Goal: Task Accomplishment & Management: Manage account settings

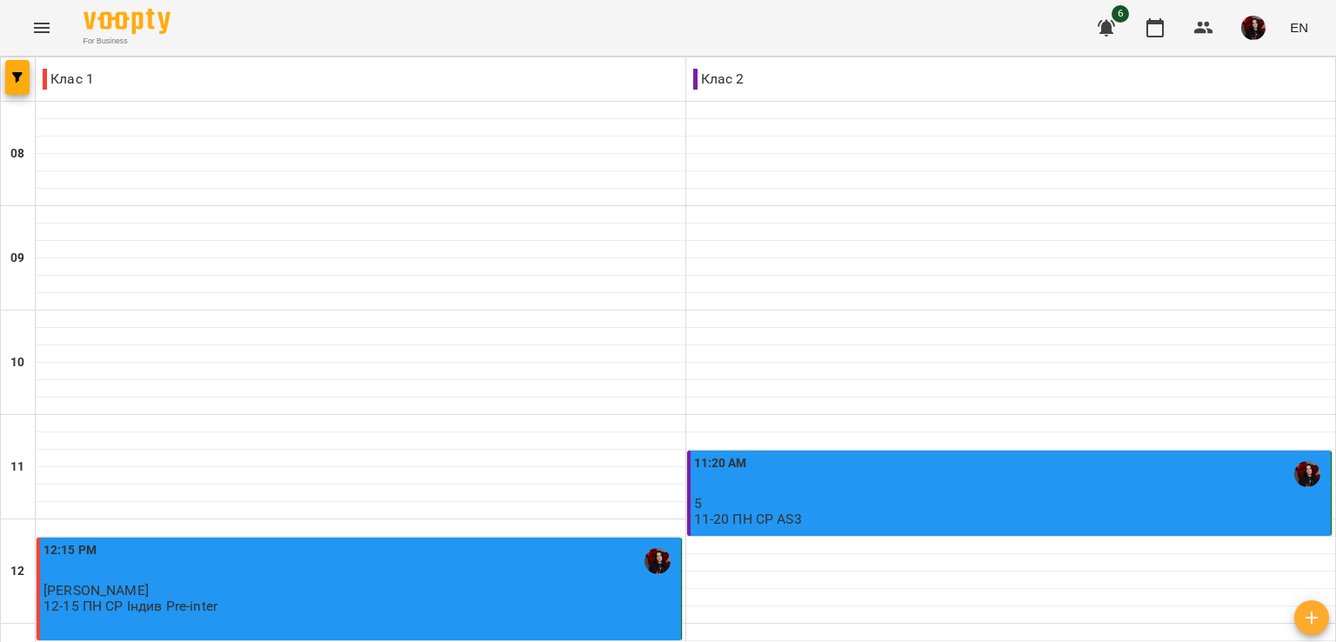
scroll to position [826, 0]
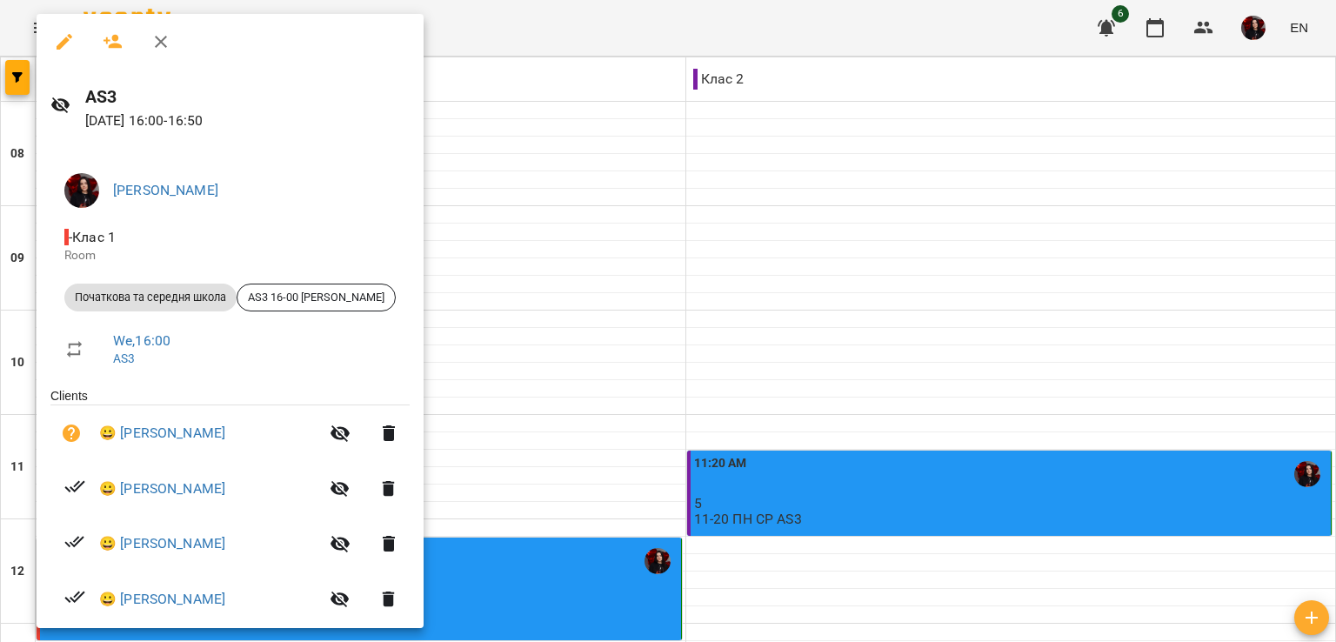
click at [203, 97] on h6 "AS3" at bounding box center [247, 96] width 324 height 27
click at [110, 39] on icon "button" at bounding box center [113, 41] width 21 height 21
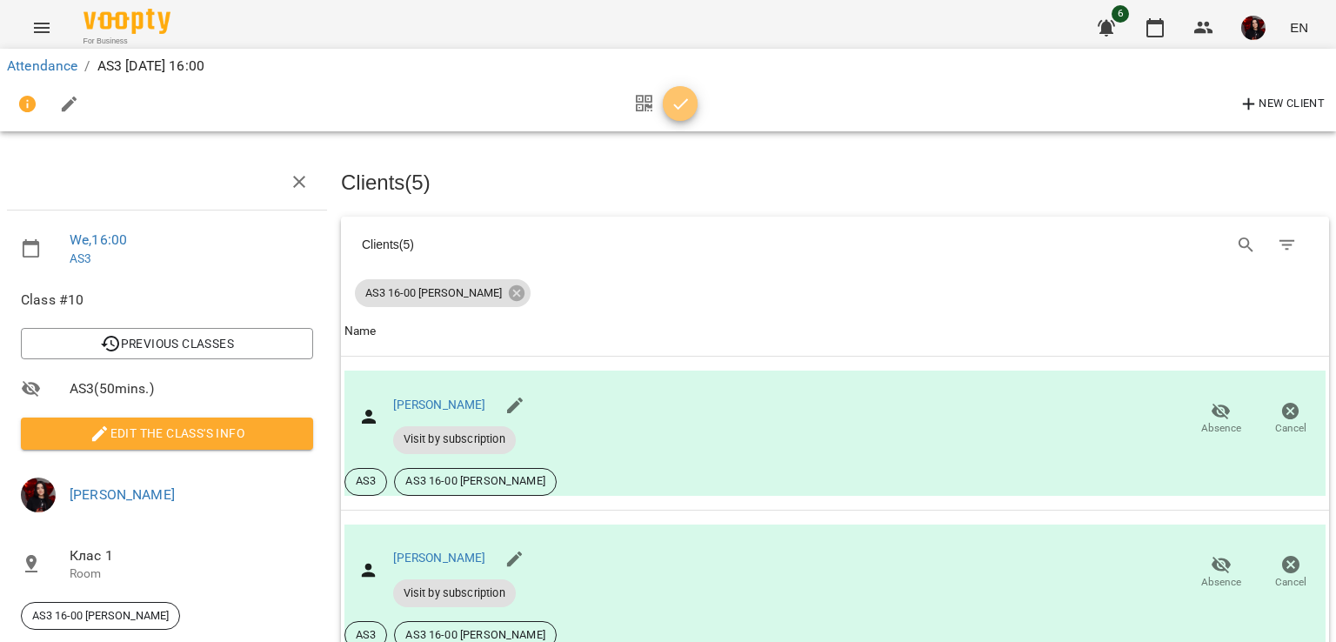
click at [681, 112] on icon "button" at bounding box center [681, 104] width 21 height 21
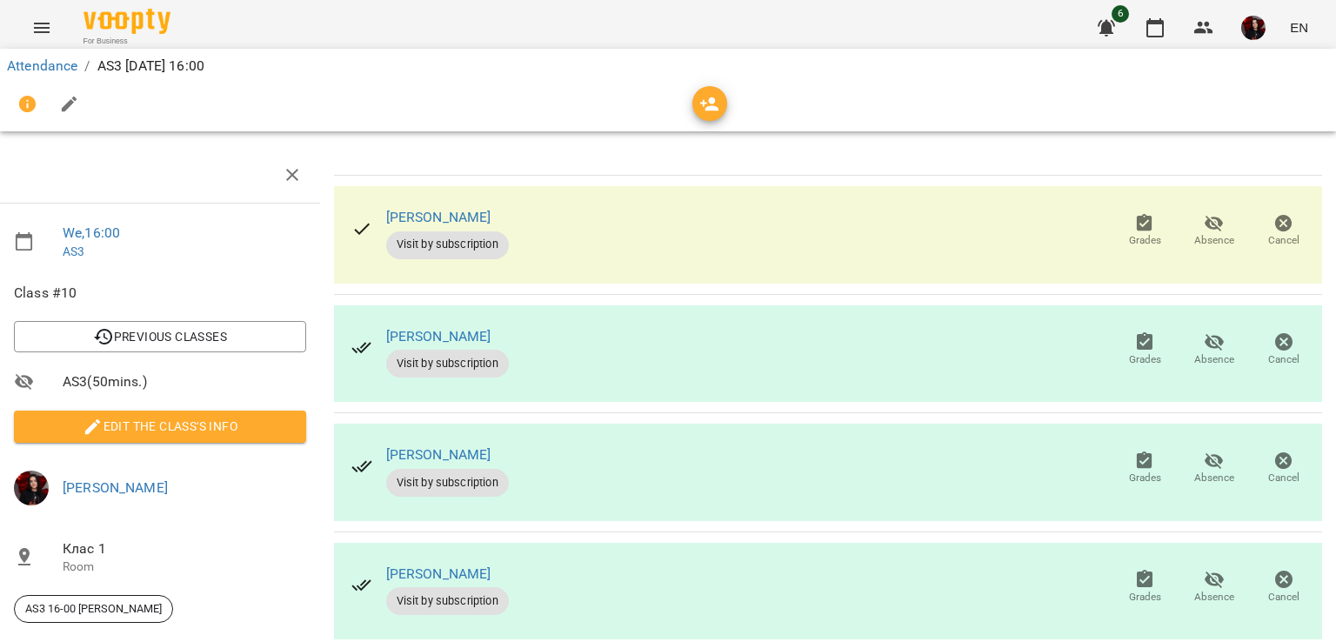
scroll to position [52, 7]
click at [1120, 213] on span "Grades" at bounding box center [1144, 230] width 49 height 35
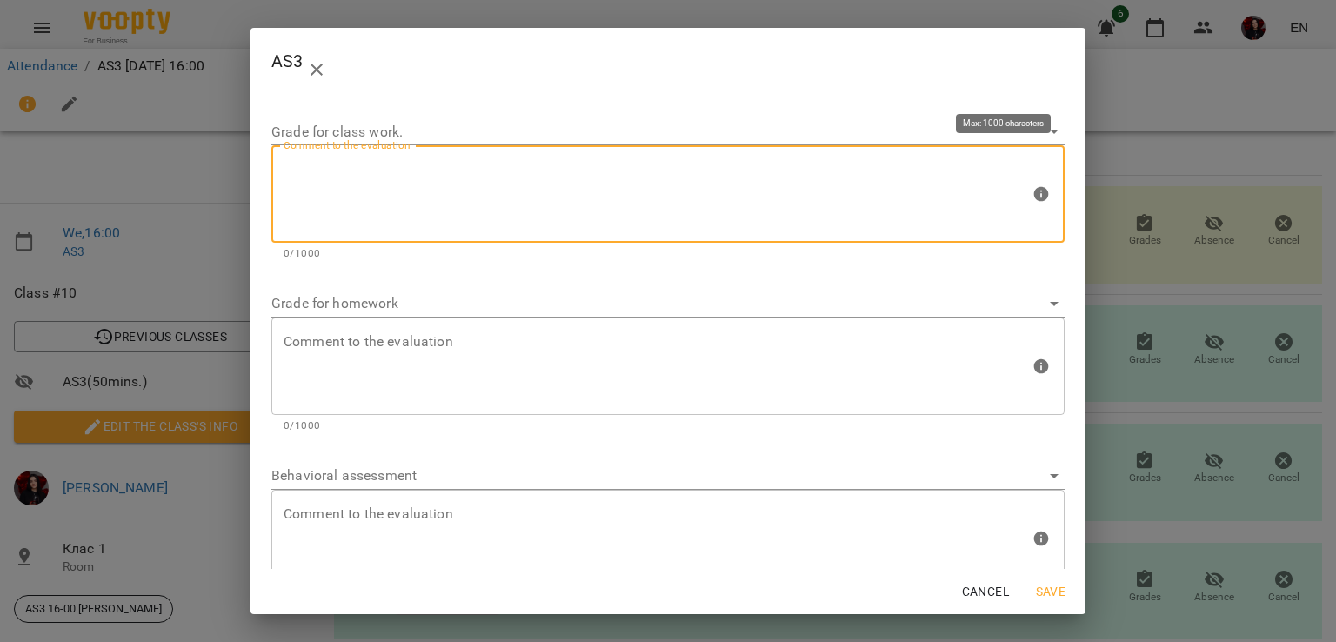
click at [348, 223] on textarea at bounding box center [657, 194] width 746 height 65
type textarea "*"
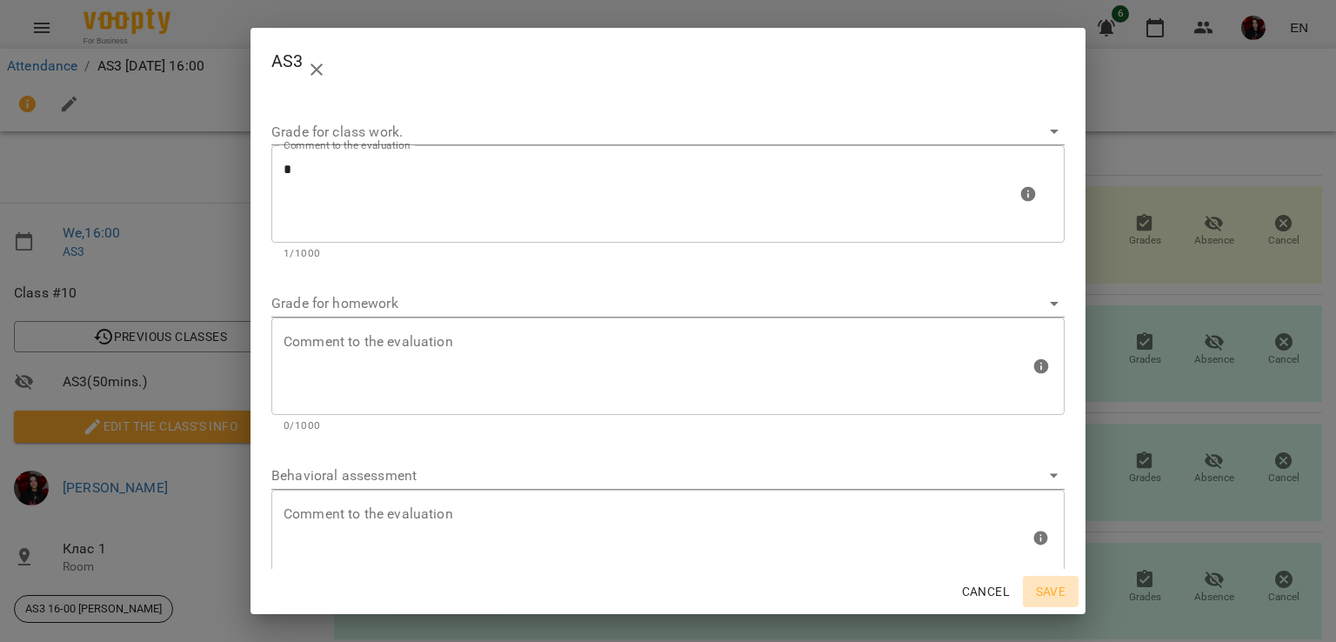
click at [1036, 598] on span "Save" at bounding box center [1051, 591] width 42 height 21
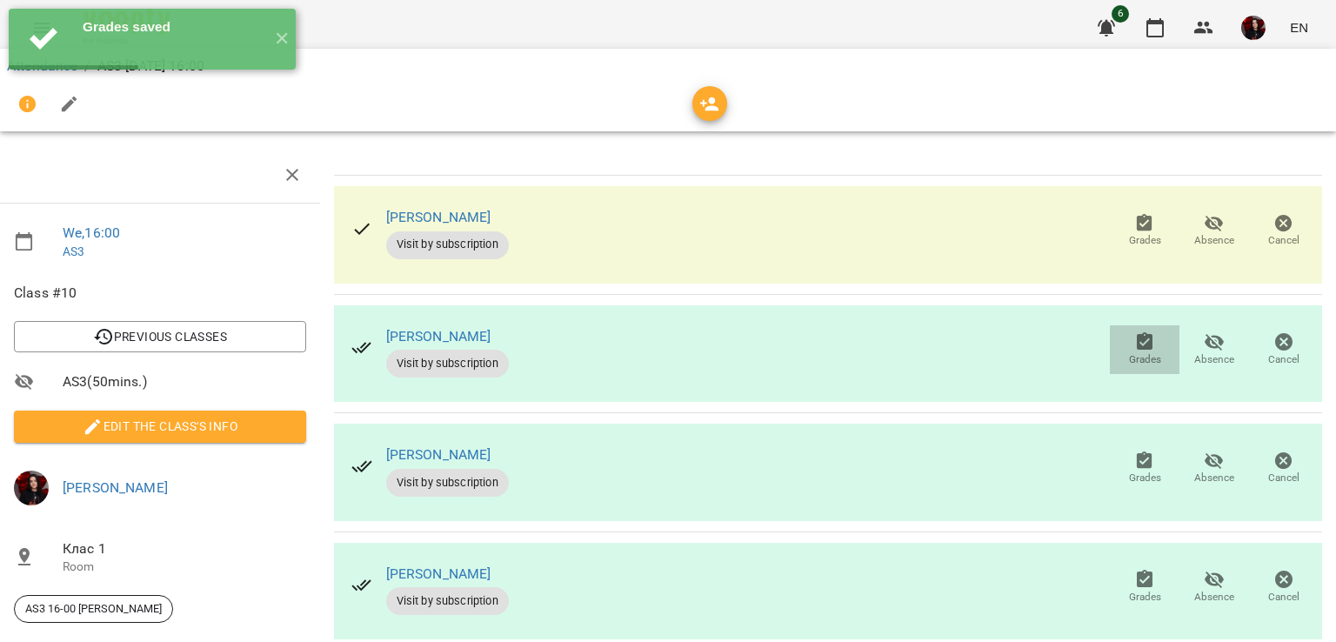
click at [1136, 352] on span "Grades" at bounding box center [1145, 359] width 32 height 15
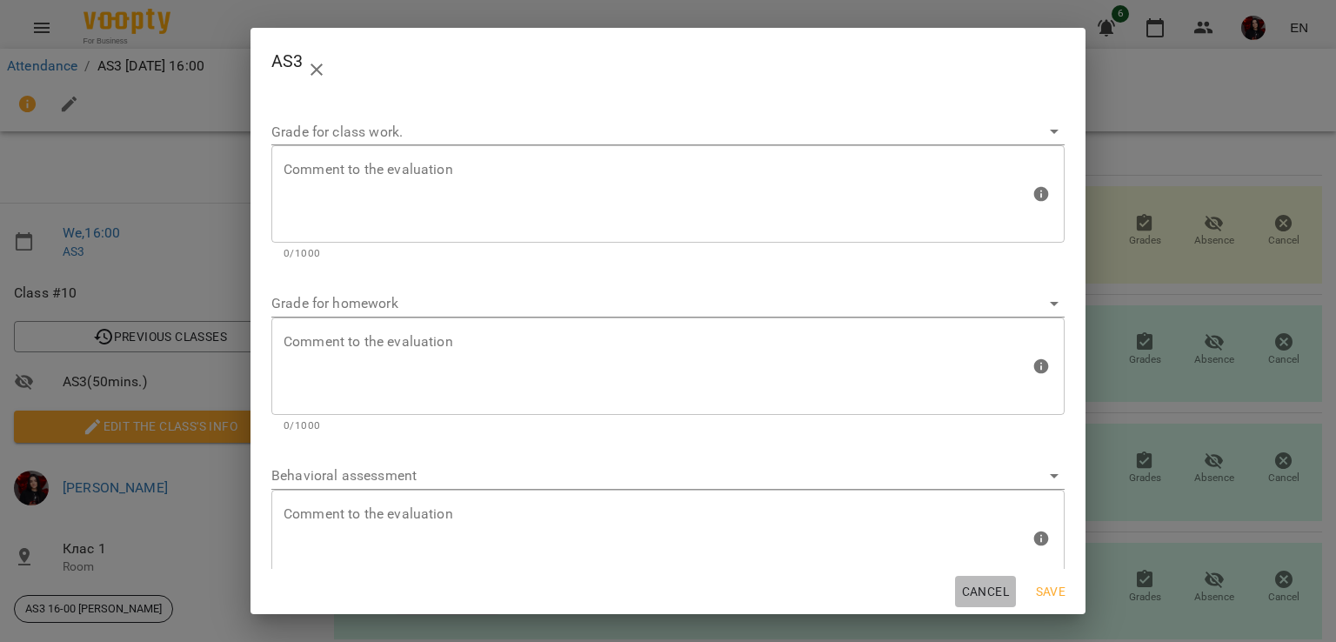
click at [1002, 589] on span "Cancel" at bounding box center [985, 591] width 47 height 21
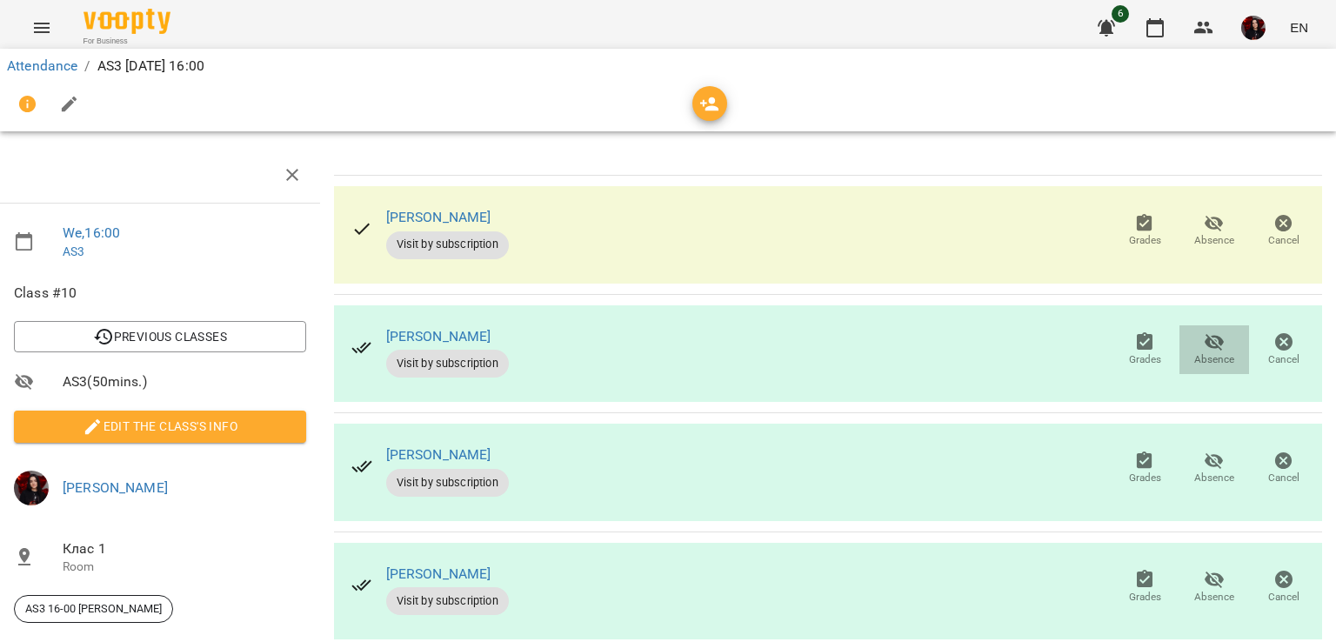
click at [1207, 334] on icon "button" at bounding box center [1214, 342] width 19 height 17
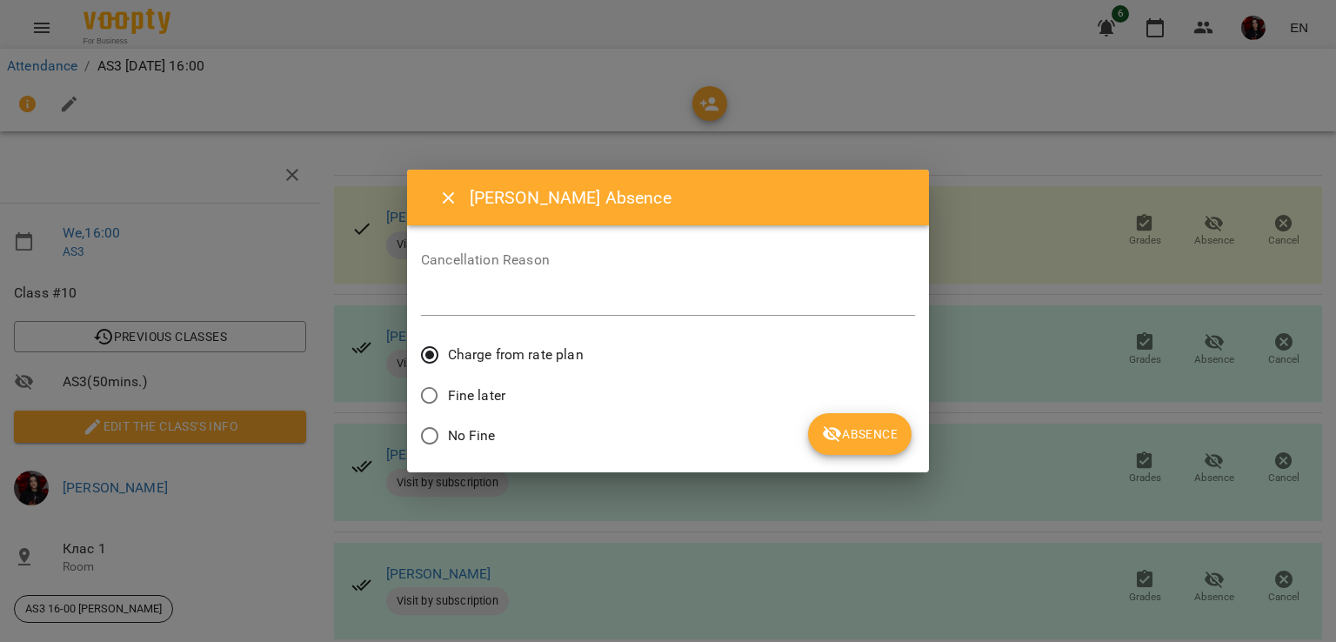
click at [464, 397] on span "Fine later" at bounding box center [476, 395] width 57 height 21
click at [479, 313] on div "*" at bounding box center [668, 302] width 494 height 28
type textarea "*"
type textarea "**********"
click at [874, 447] on button "Absence" at bounding box center [860, 434] width 104 height 42
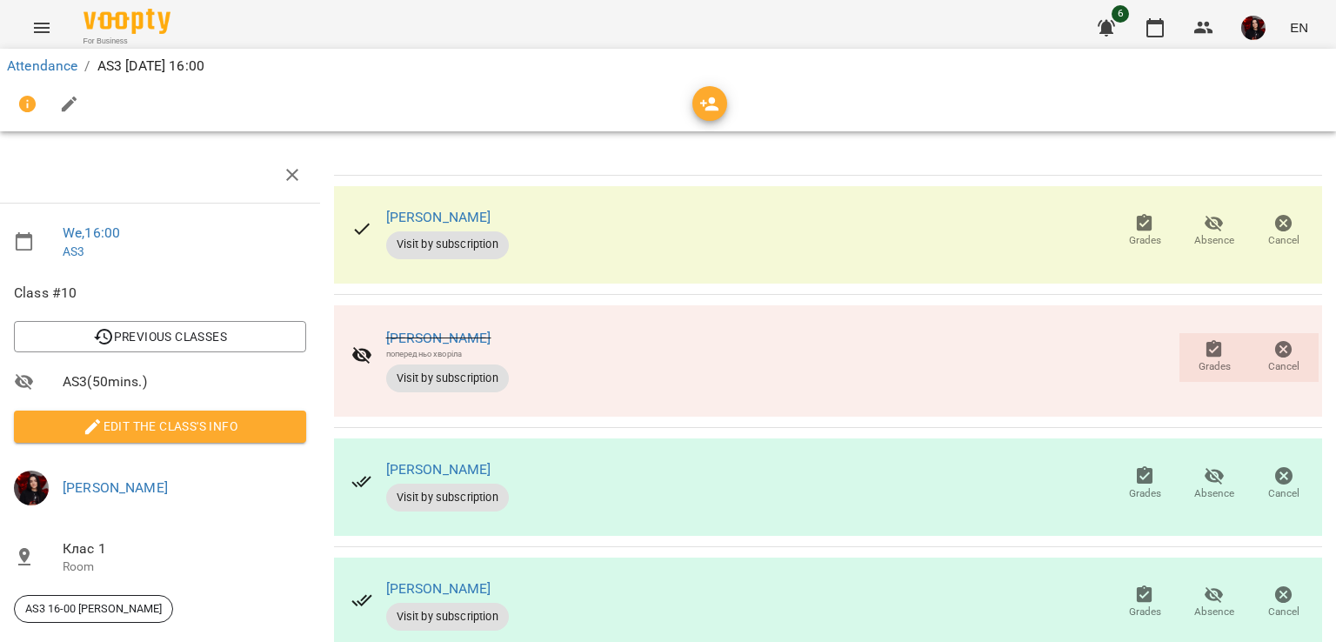
scroll to position [176, 7]
click at [1204, 465] on icon "button" at bounding box center [1214, 475] width 21 height 21
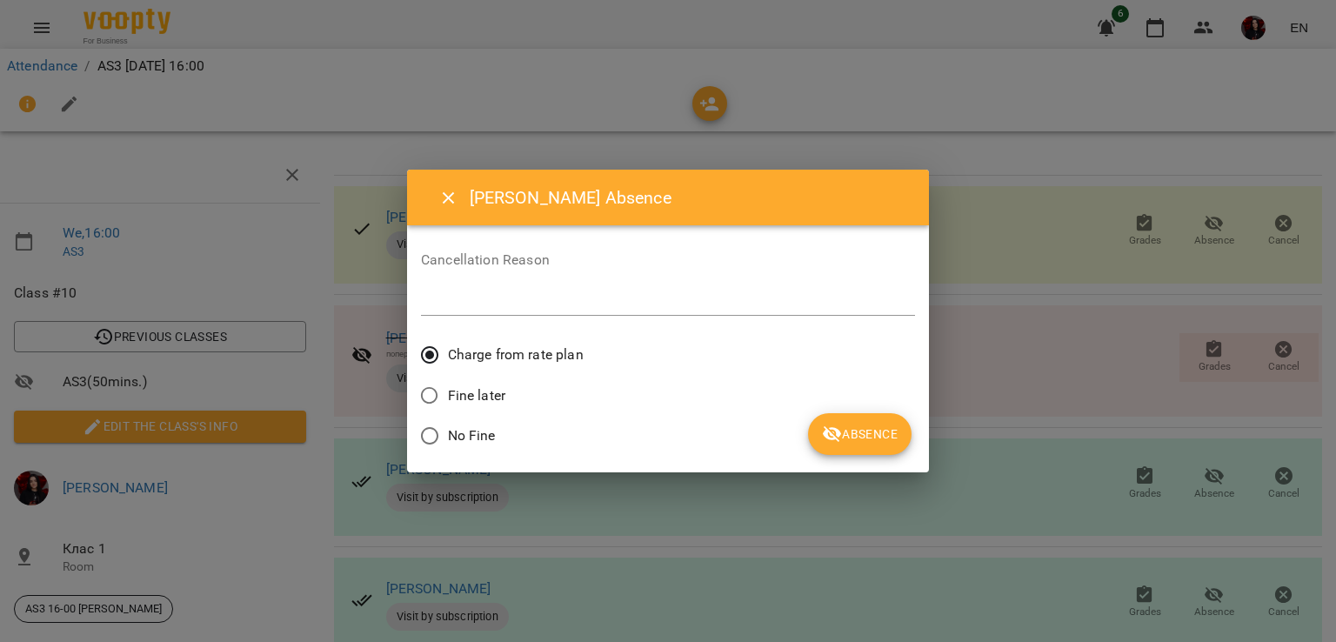
click at [495, 385] on span "Fine later" at bounding box center [476, 395] width 57 height 21
click at [463, 288] on div "*" at bounding box center [668, 302] width 494 height 28
type textarea "******"
click at [883, 439] on span "Absence" at bounding box center [860, 434] width 76 height 21
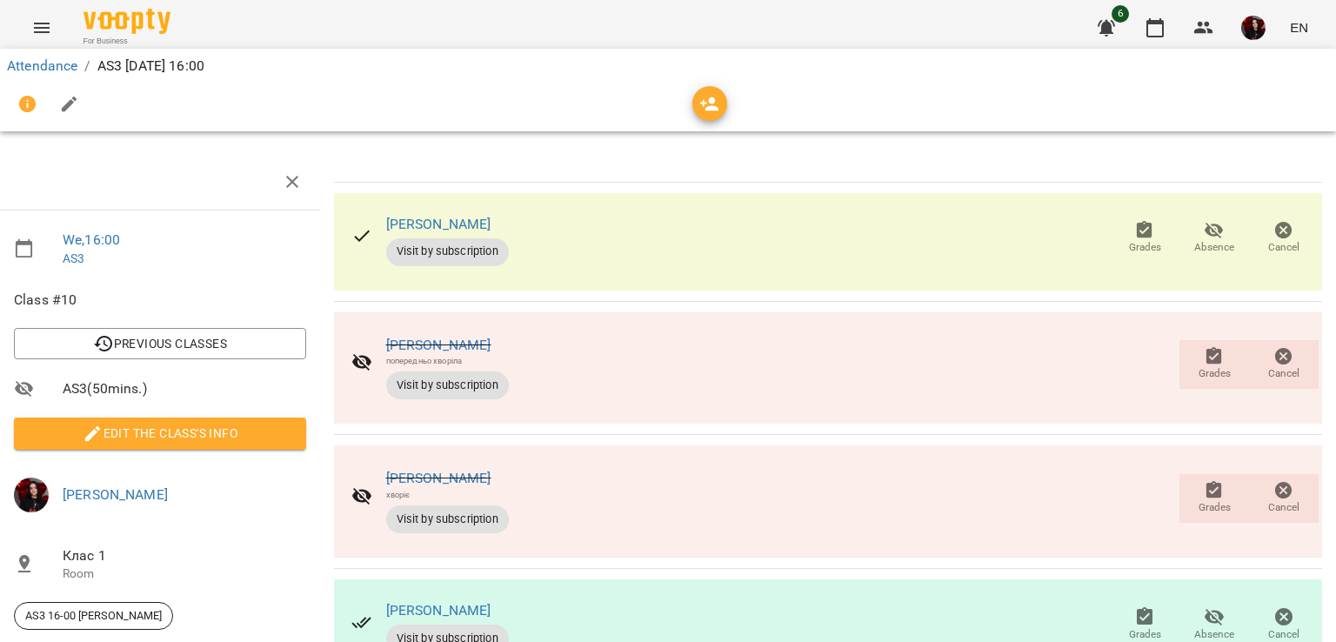
scroll to position [191, 7]
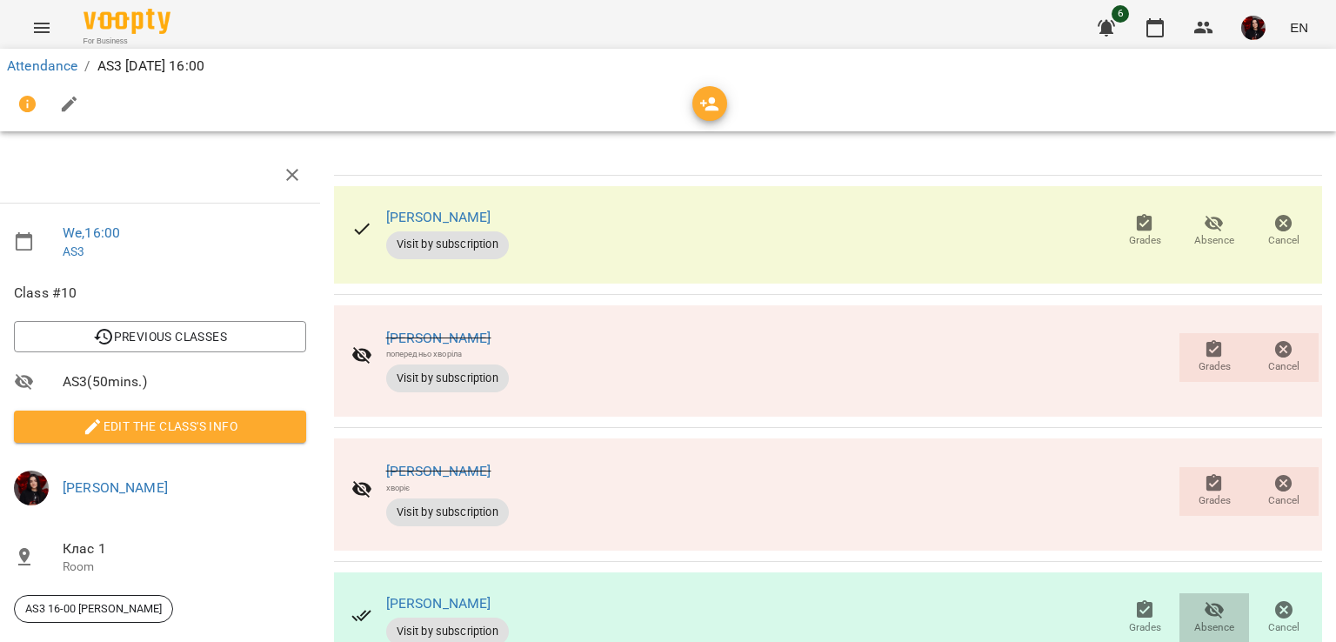
click at [1194, 620] on span "Absence" at bounding box center [1214, 627] width 40 height 15
click at [1140, 599] on icon "button" at bounding box center [1144, 609] width 21 height 21
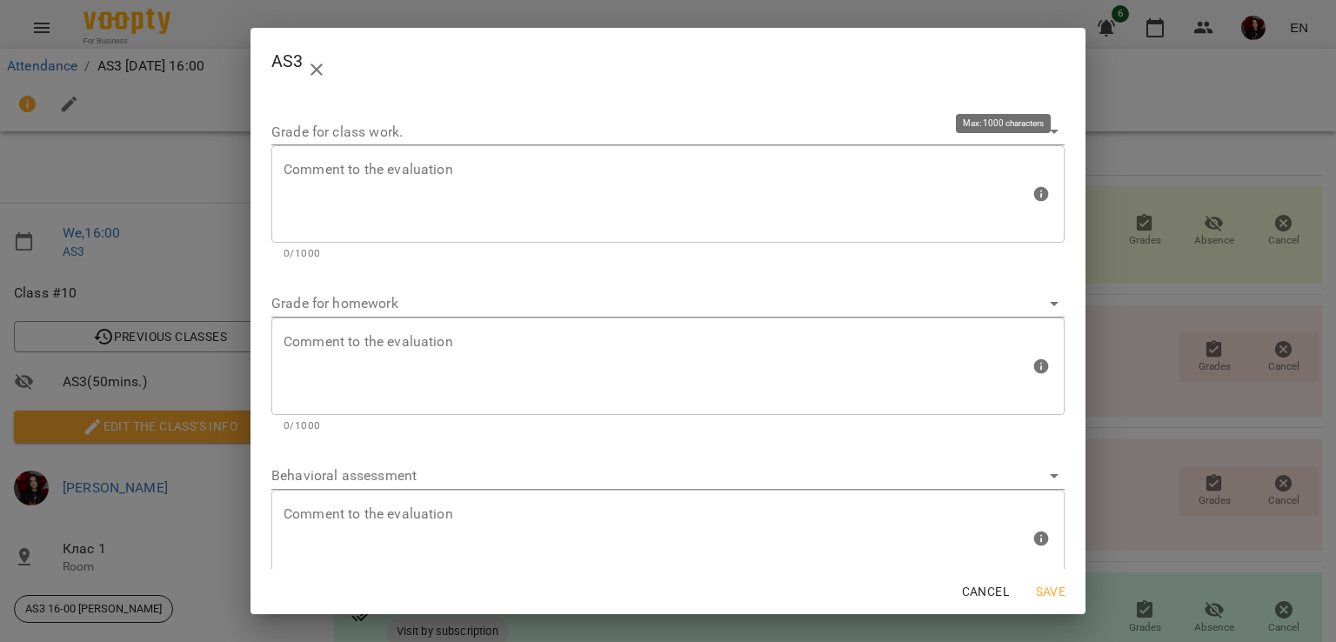
click at [578, 180] on textarea at bounding box center [657, 194] width 746 height 65
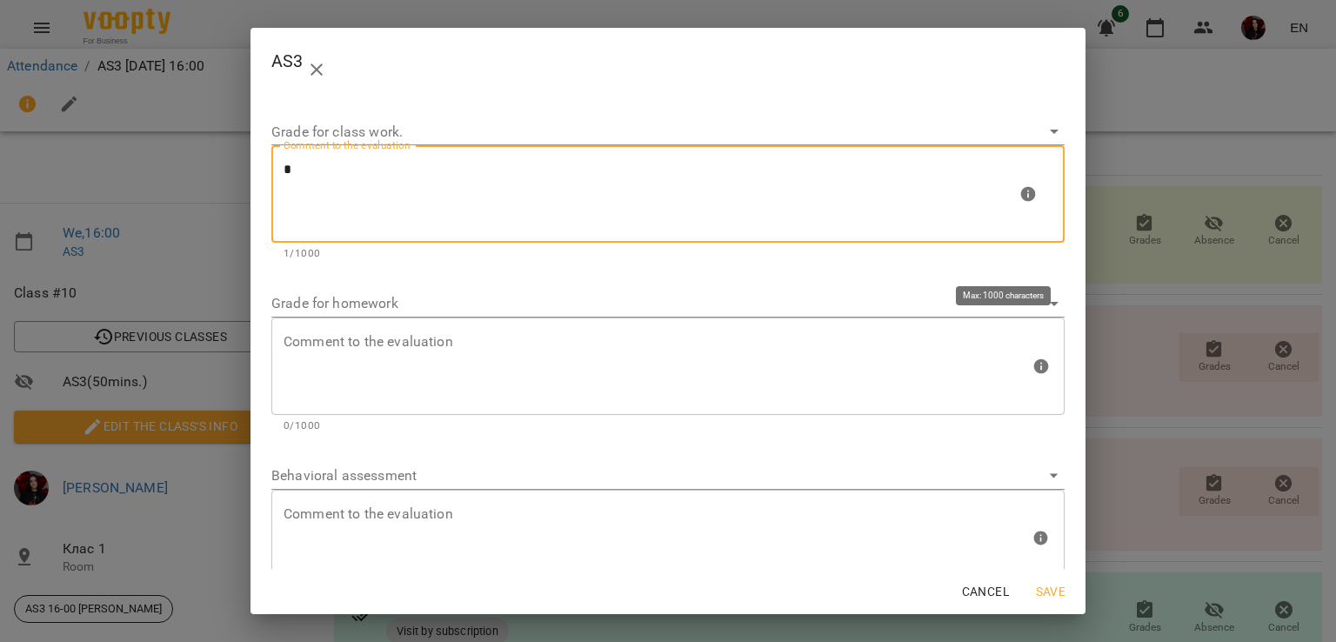
type textarea "*"
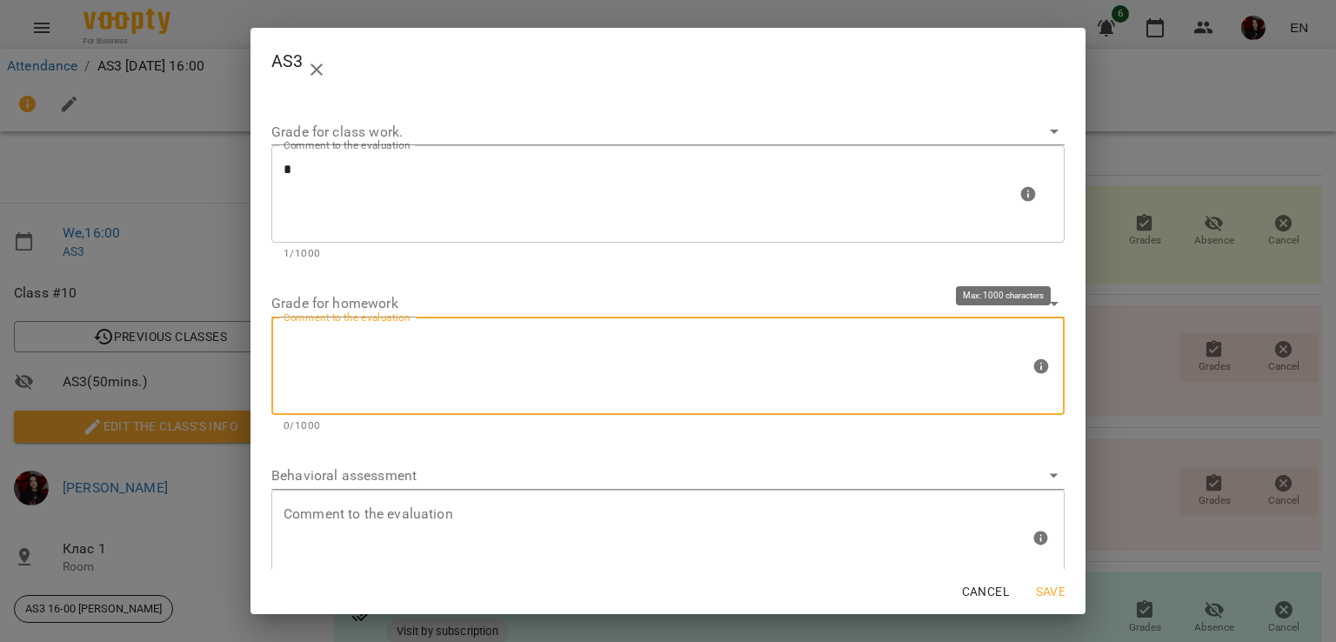
click at [457, 349] on textarea at bounding box center [657, 365] width 746 height 65
type textarea "*"
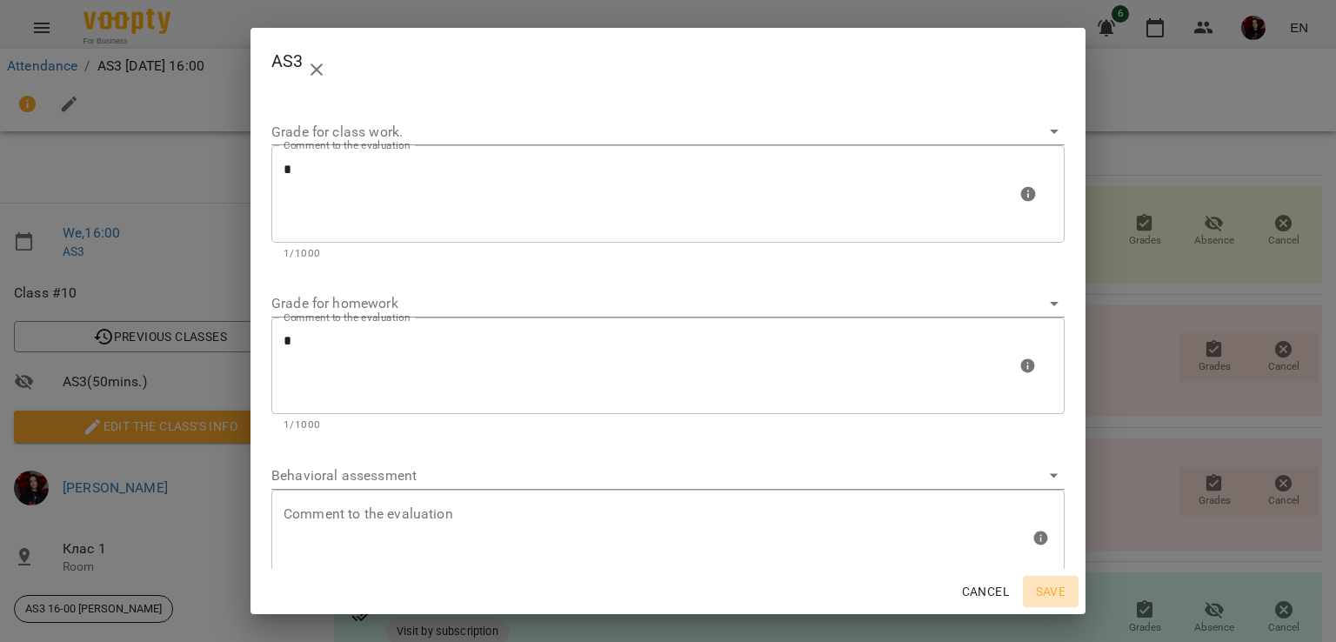
click at [1034, 585] on span "Save" at bounding box center [1051, 591] width 42 height 21
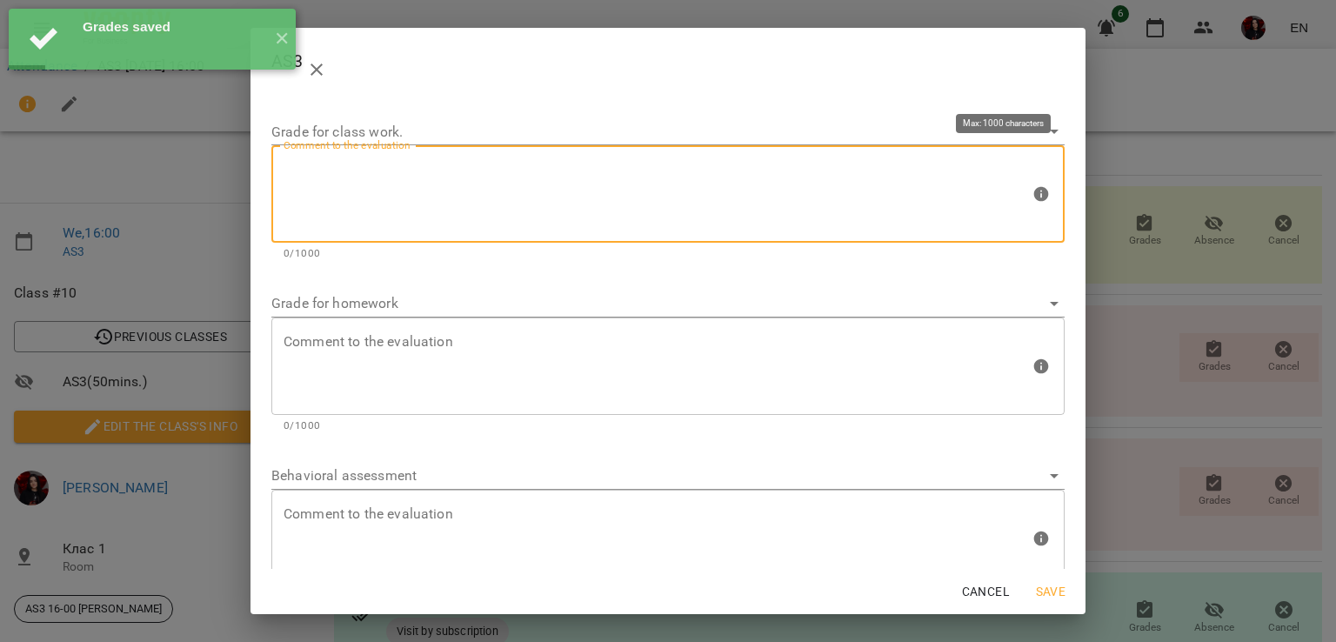
click at [489, 218] on textarea at bounding box center [657, 194] width 746 height 65
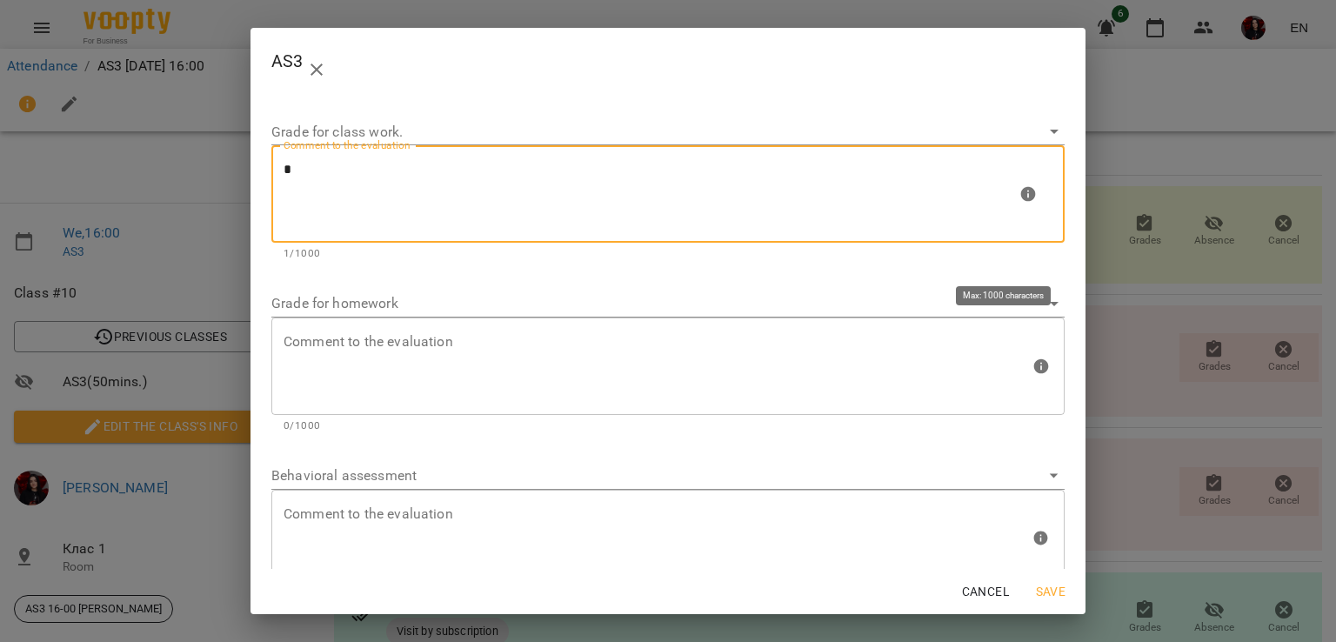
type textarea "*"
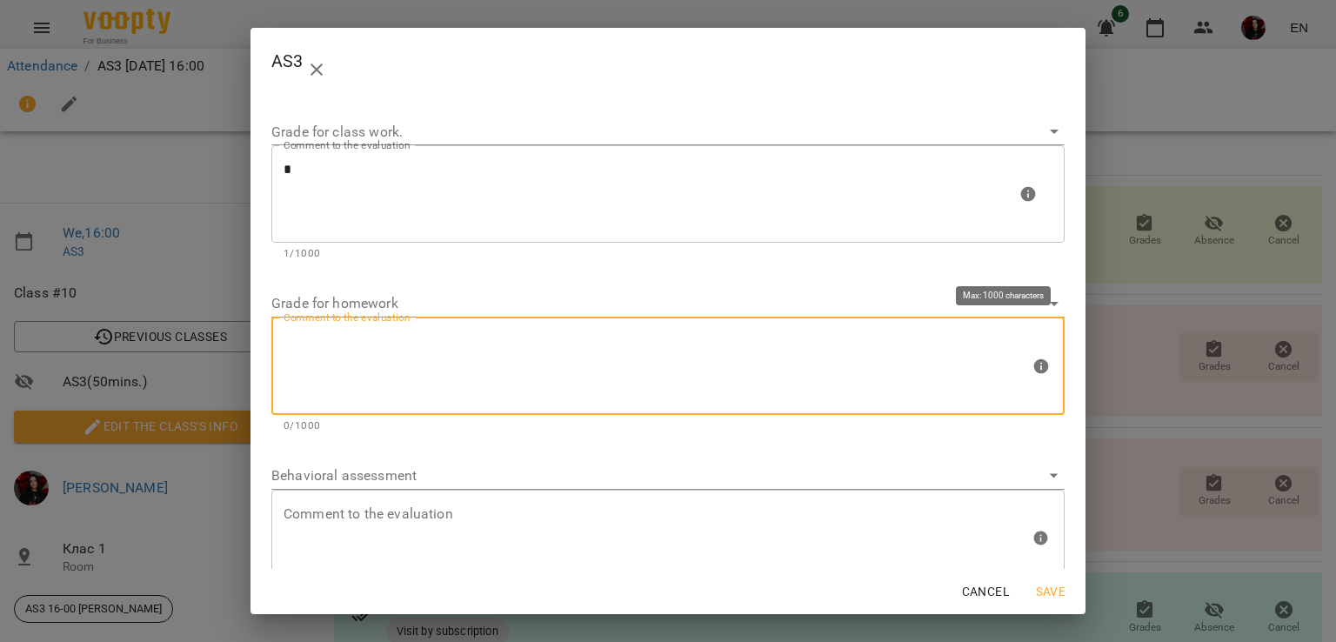
click at [458, 387] on textarea at bounding box center [657, 365] width 746 height 65
type textarea "*"
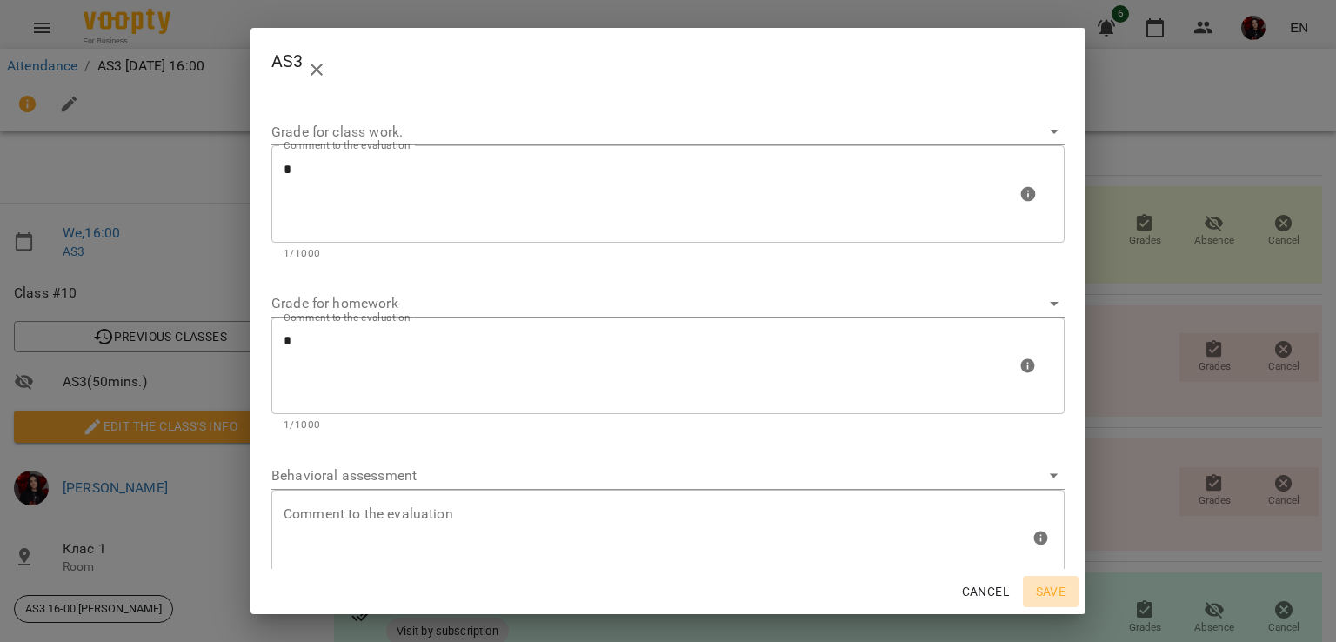
click at [1059, 597] on span "Save" at bounding box center [1051, 591] width 42 height 21
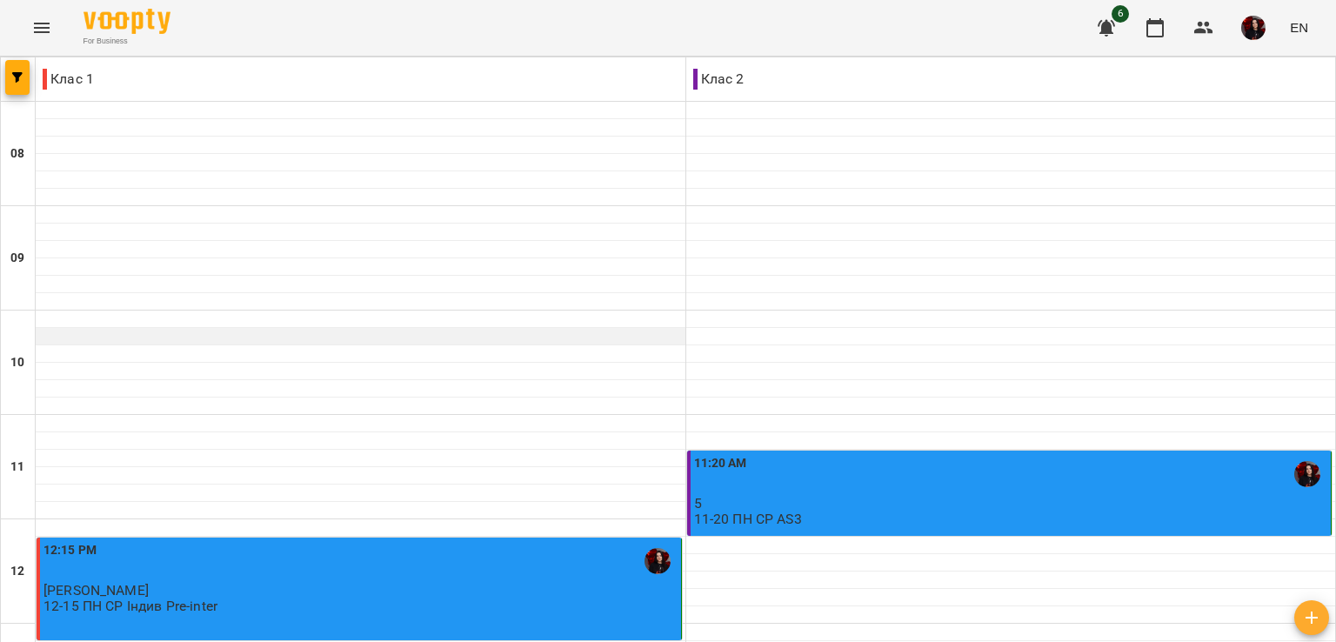
scroll to position [718, 0]
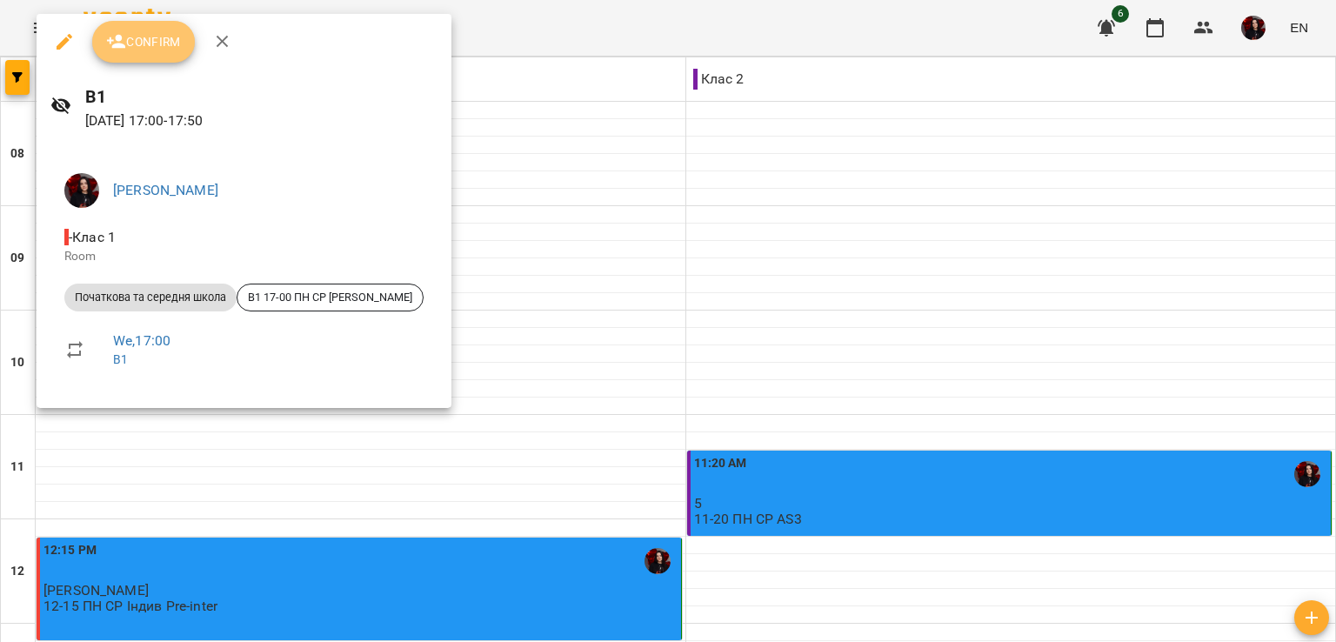
click at [124, 31] on span "Confirm" at bounding box center [143, 41] width 75 height 21
